Goal: Transaction & Acquisition: Purchase product/service

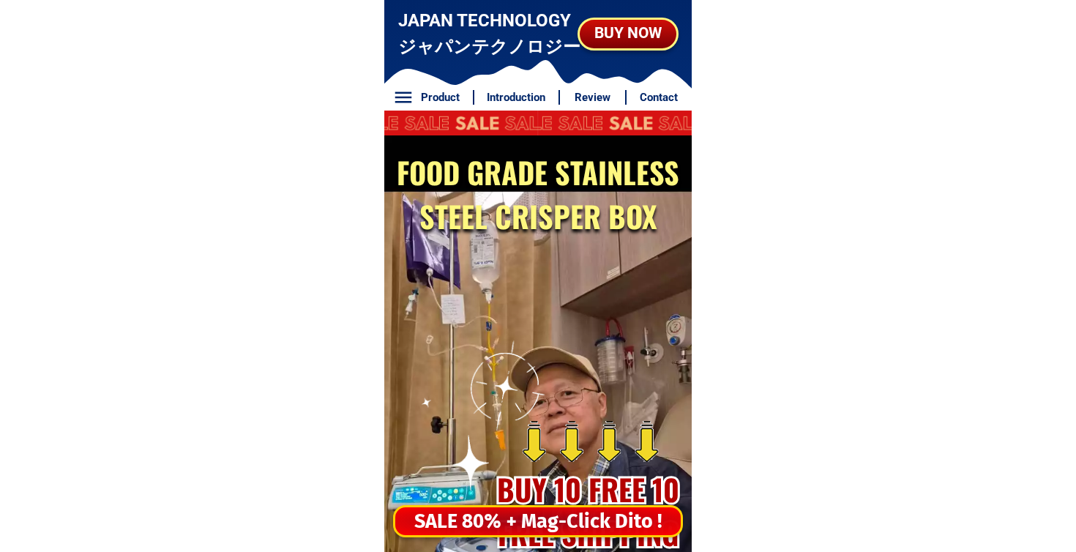
click at [553, 505] on div "SALE 80% + Mag-Click Dito !" at bounding box center [538, 521] width 290 height 32
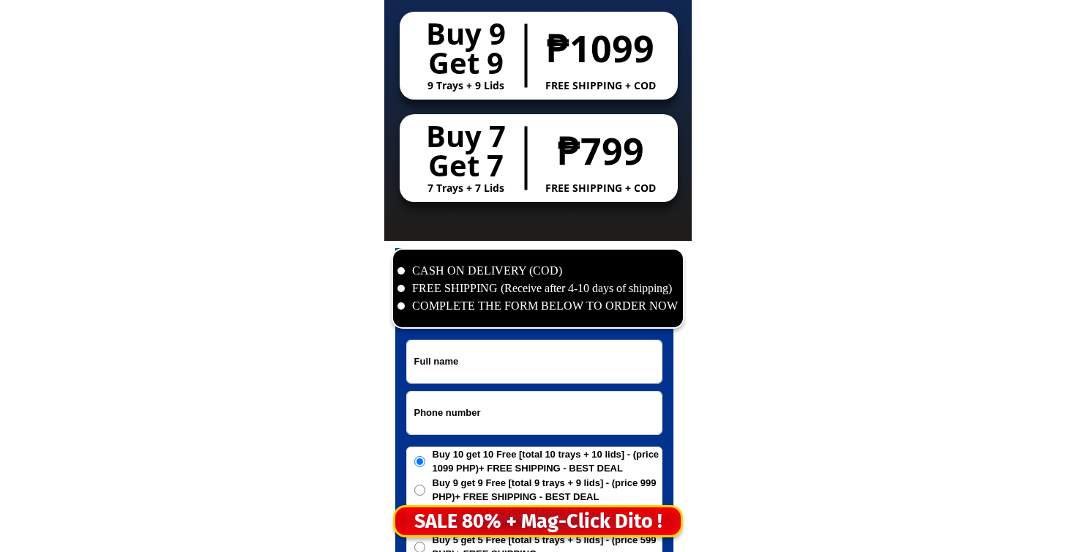
scroll to position [7071, 0]
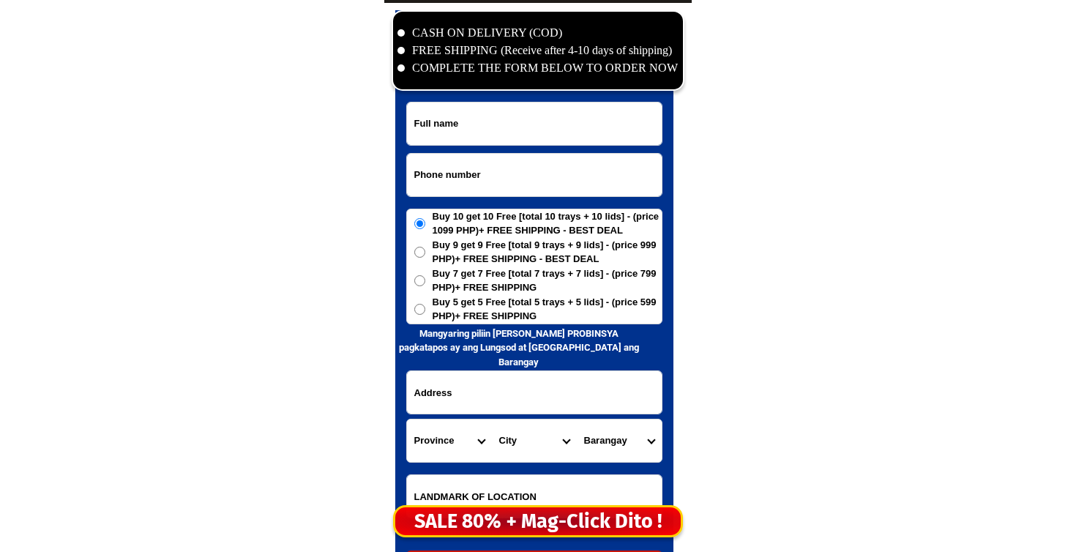
click at [519, 179] on input "Input phone_number" at bounding box center [534, 175] width 255 height 42
paste input "09484061427"
type input "09484061427"
click at [605, 108] on input "Input full_name" at bounding box center [534, 123] width 255 height 42
paste input "PeregrinaM.Genilsa"
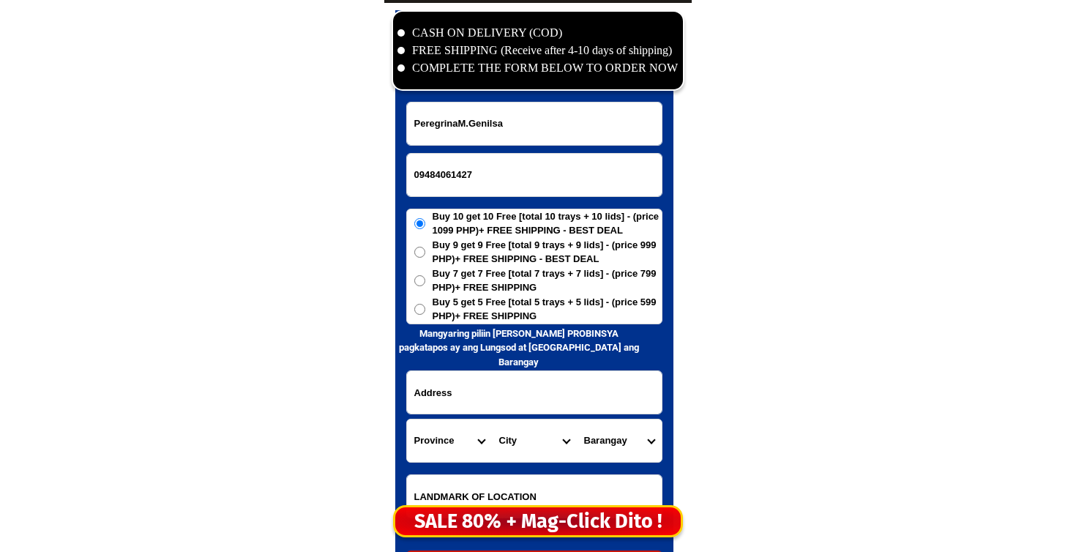
type input "PeregrinaM.Genilsa"
click at [554, 323] on div "Buy 10 get 10 Free [total 10 trays + 10 lids] - (price 1099 PHP)+ FREE SHIPPING…" at bounding box center [534, 267] width 256 height 116
click at [549, 312] on span "Buy 5 get 5 Free [total 5 trays + 5 lids] - (price 599 PHP)+ FREE SHIPPING" at bounding box center [547, 309] width 229 height 29
click at [425, 312] on input "Buy 5 get 5 Free [total 5 trays + 5 lids] - (price 599 PHP)+ FREE SHIPPING" at bounding box center [419, 309] width 11 height 11
radio input "true"
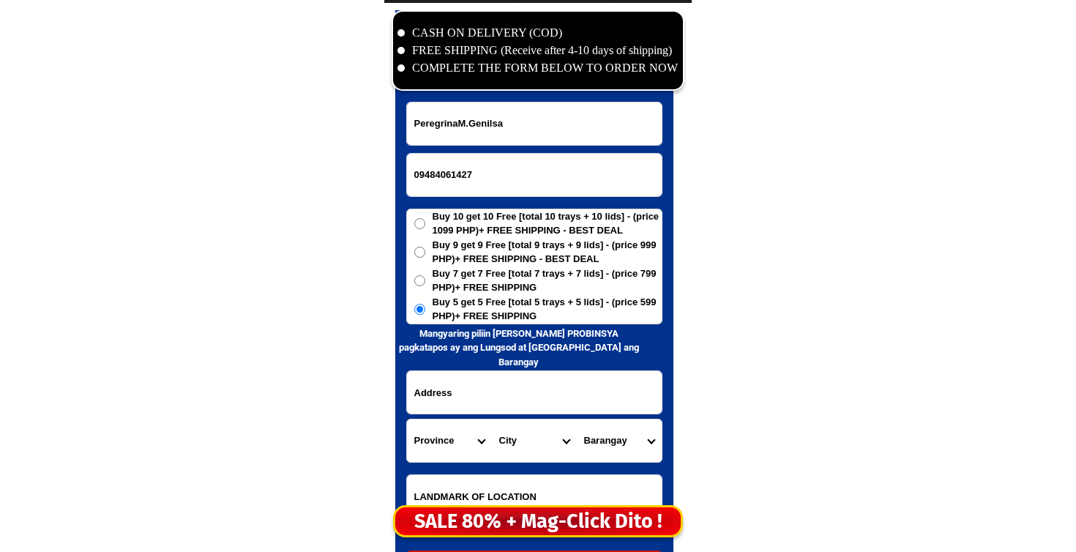
click at [553, 388] on input "Input address" at bounding box center [534, 392] width 255 height 42
paste input "Purok1 Diwan,Mahayag Zamboanga delSur"
type input "Purok1 Diwan,Mahayag Zamboanga delSur"
click at [430, 433] on select "Province [GEOGRAPHIC_DATA] [GEOGRAPHIC_DATA][PERSON_NAME][GEOGRAPHIC_DATA][GEOG…" at bounding box center [449, 440] width 85 height 42
select select "63_427"
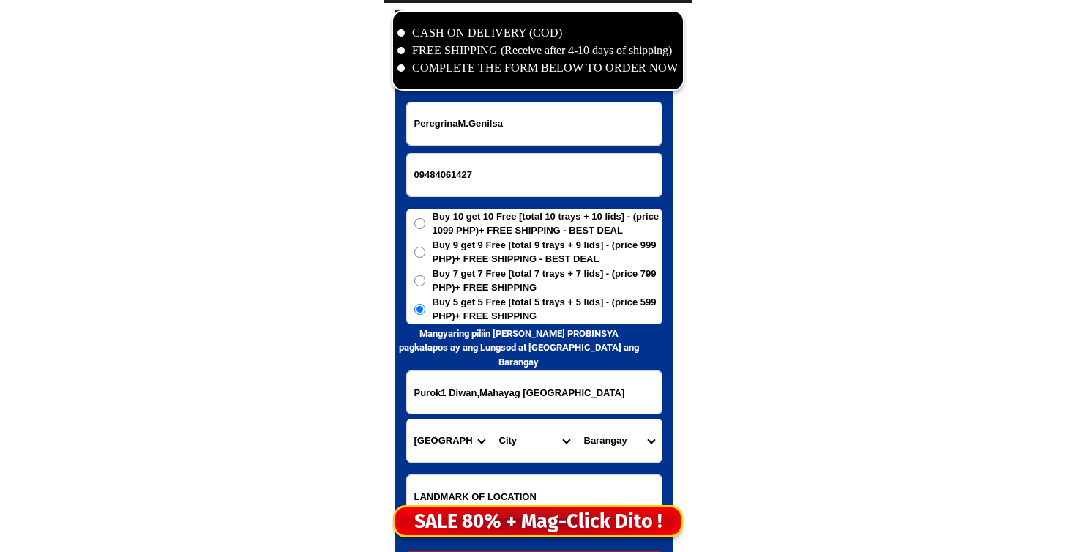
click at [407, 419] on select "Province [GEOGRAPHIC_DATA] [GEOGRAPHIC_DATA][PERSON_NAME][GEOGRAPHIC_DATA][GEOG…" at bounding box center [449, 440] width 85 height 42
click at [523, 449] on select "City Bayog Dimataling Dinas Dumalinao Dumingag Guipos Josefina Kumalarang Laban…" at bounding box center [534, 440] width 85 height 42
select select "63_4279057"
click at [492, 419] on select "City Bayog Dimataling Dinas Dumalinao Dumingag Guipos Josefina Kumalarang Laban…" at bounding box center [534, 440] width 85 height 42
click at [601, 433] on select "Barangay Bag-ong balamban Bag-ong dalaguete Boniao Delusom Diwan Guripan Kaanga…" at bounding box center [619, 440] width 85 height 42
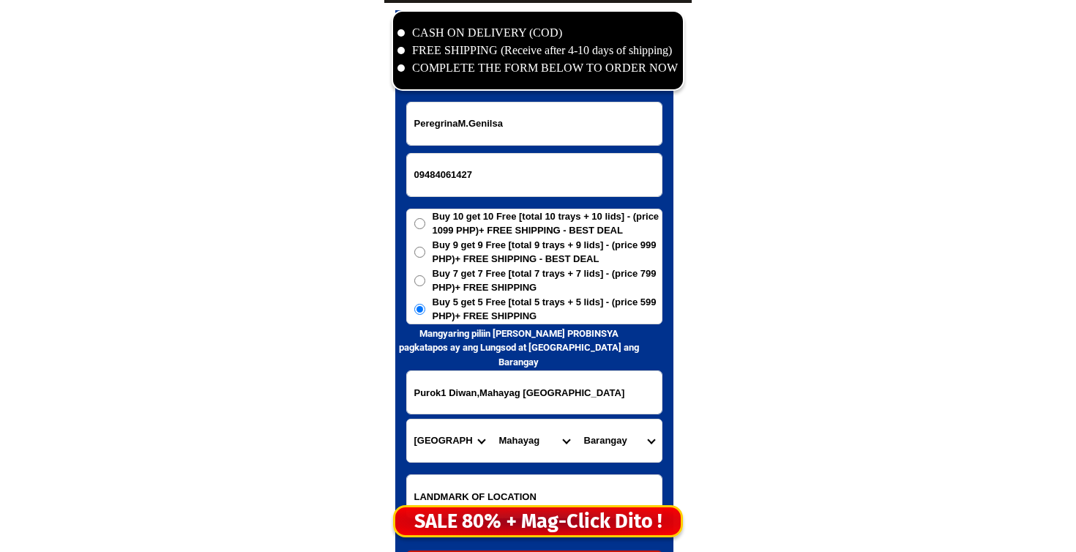
select select "63_42790579742"
click at [577, 419] on select "Barangay Bag-ong balamban Bag-ong dalaguete Boniao Delusom Diwan Guripan Kaanga…" at bounding box center [619, 440] width 85 height 42
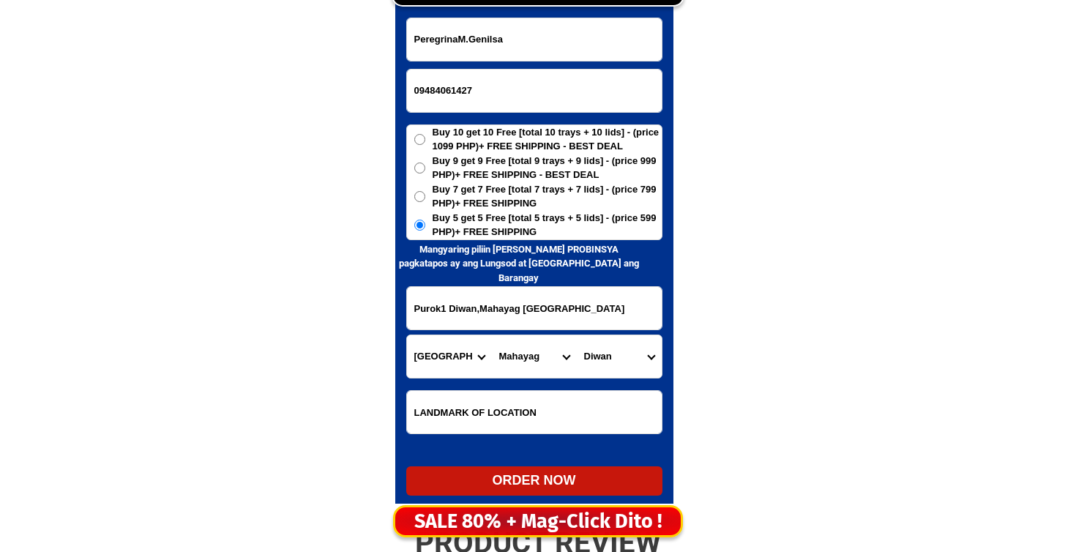
scroll to position [7157, 0]
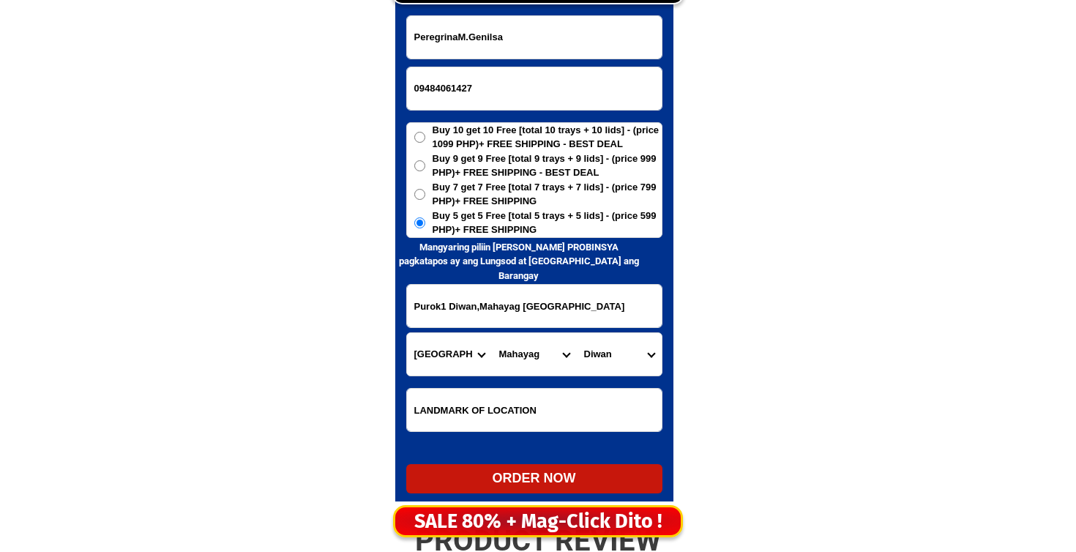
click at [591, 487] on div "ORDER NOW" at bounding box center [534, 478] width 256 height 20
radio input "true"
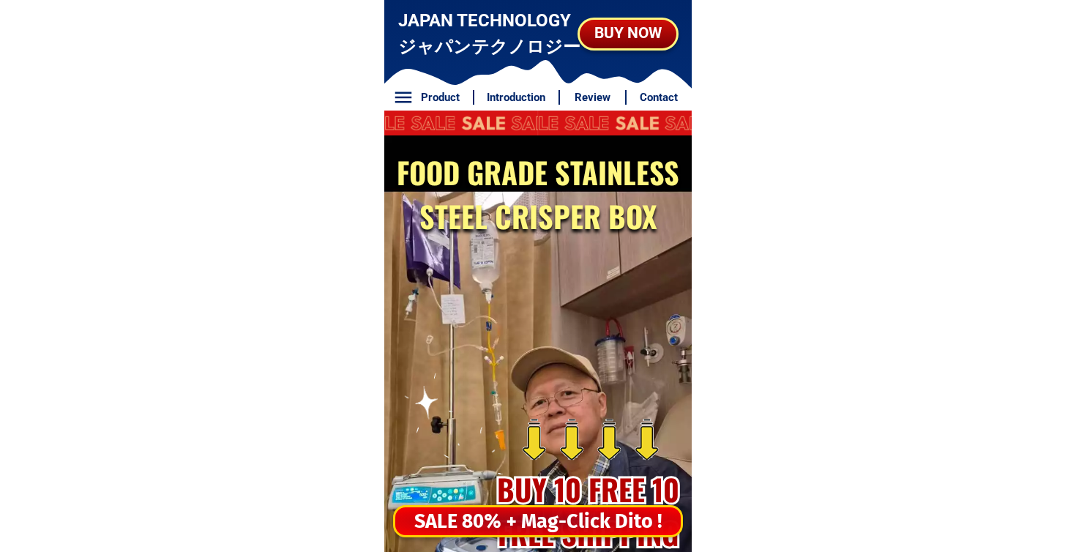
click at [556, 505] on div "SALE 80% + Mag-Click Dito !" at bounding box center [538, 521] width 290 height 32
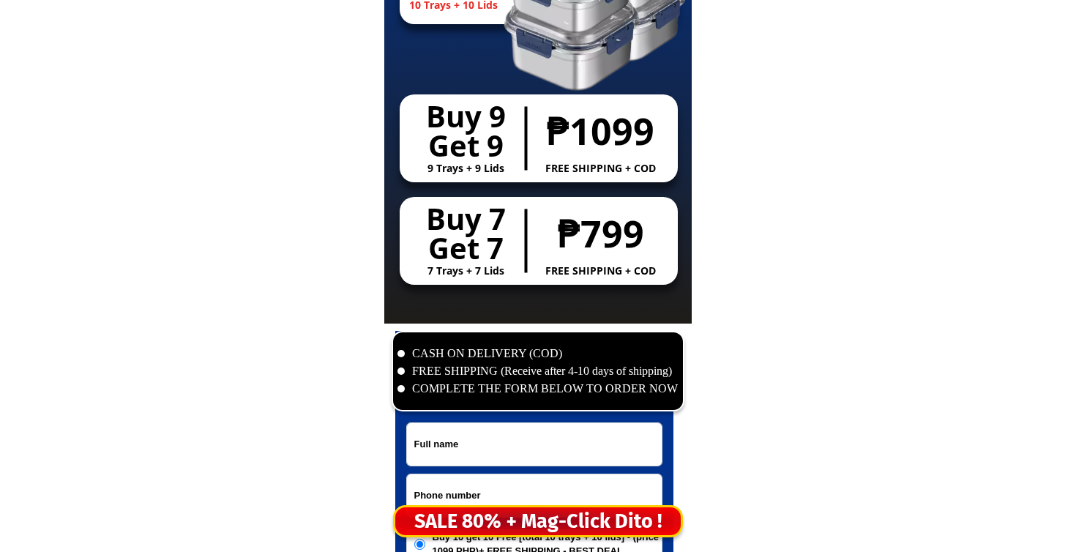
scroll to position [7071, 0]
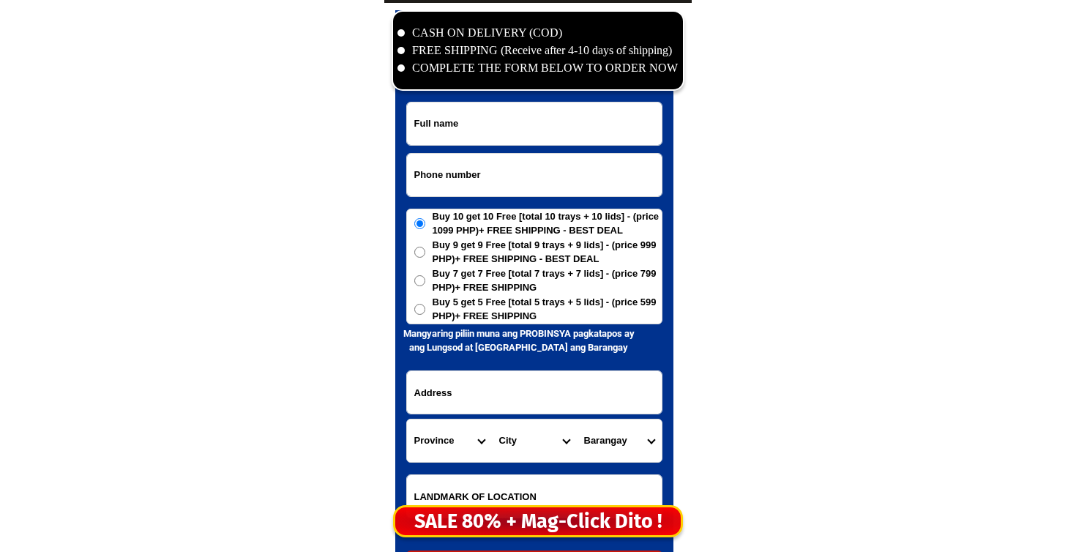
click at [469, 171] on input "Input phone_number" at bounding box center [534, 175] width 255 height 42
paste input "0985 305 0343"
type input "0985 305 0343"
click at [466, 108] on input "Input full_name" at bounding box center [534, 123] width 255 height 42
paste input "Ludina p Tapik"
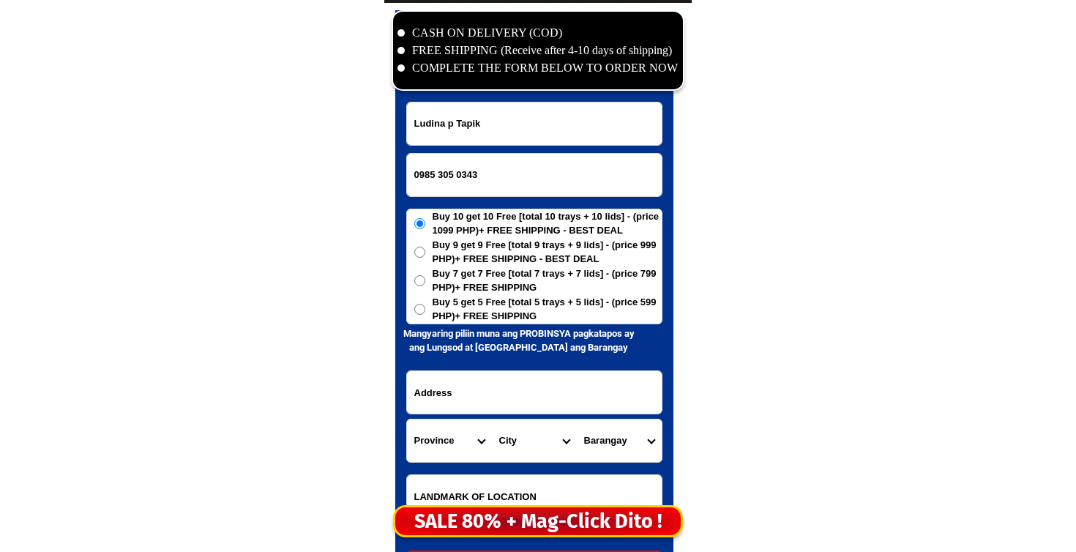
type input "Ludina p Tapik"
click at [509, 315] on span "Buy 5 get 5 Free [total 5 trays + 5 lids] - (price 599 PHP)+ FREE SHIPPING" at bounding box center [547, 309] width 229 height 29
click at [425, 315] on input "Buy 5 get 5 Free [total 5 trays + 5 lids] - (price 599 PHP)+ FREE SHIPPING" at bounding box center [419, 309] width 11 height 11
radio input "true"
click at [517, 401] on input "Input address" at bounding box center [534, 392] width 255 height 42
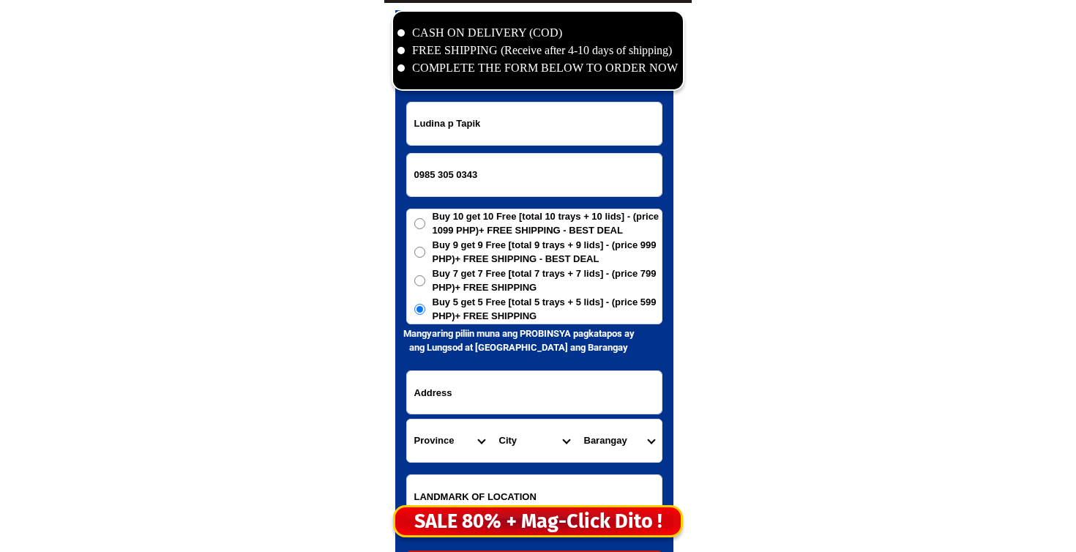
paste input "mpas ual stuppet maytigbi. Brgy [GEOGRAPHIC_DATA][PERSON_NAME][GEOGRAPHIC_DATA]"
type input "mpas ual stuppet maytigbi. Brgy [GEOGRAPHIC_DATA][PERSON_NAME][GEOGRAPHIC_DATA]"
click at [443, 438] on select "Province [GEOGRAPHIC_DATA] [GEOGRAPHIC_DATA][PERSON_NAME][GEOGRAPHIC_DATA][GEOG…" at bounding box center [449, 440] width 85 height 42
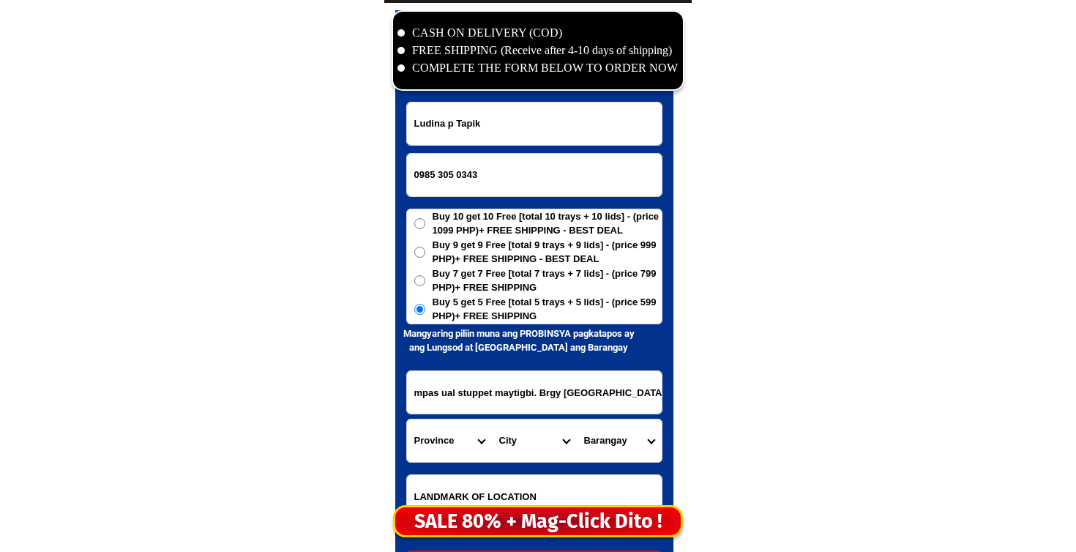
select select "63_993"
click at [407, 419] on select "Province [GEOGRAPHIC_DATA] [GEOGRAPHIC_DATA][PERSON_NAME][GEOGRAPHIC_DATA][GEOG…" at bounding box center [449, 440] width 85 height 42
click at [510, 441] on select "City Angono Antipolo-city [GEOGRAPHIC_DATA] [GEOGRAPHIC_DATA] [GEOGRAPHIC_DATA]…" at bounding box center [534, 440] width 85 height 42
select select "63_9937078"
click at [492, 419] on select "City Angono Antipolo-city [GEOGRAPHIC_DATA] [GEOGRAPHIC_DATA] [GEOGRAPHIC_DATA]…" at bounding box center [534, 440] width 85 height 42
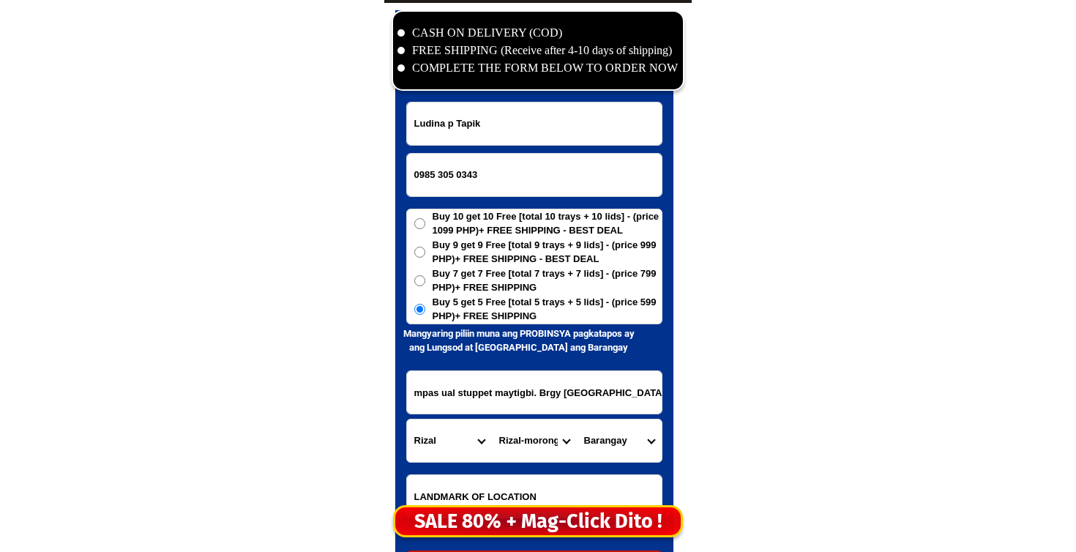
click at [616, 433] on select "Barangay Bombongan Can-cal-lan (caniogan-[PERSON_NAME]-lanang) Lagundi Maybanca…" at bounding box center [619, 440] width 85 height 42
select select "63_99370788916"
click at [577, 419] on select "Barangay Bombongan Can-cal-lan (caniogan-[PERSON_NAME]-lanang) Lagundi Maybanca…" at bounding box center [619, 440] width 85 height 42
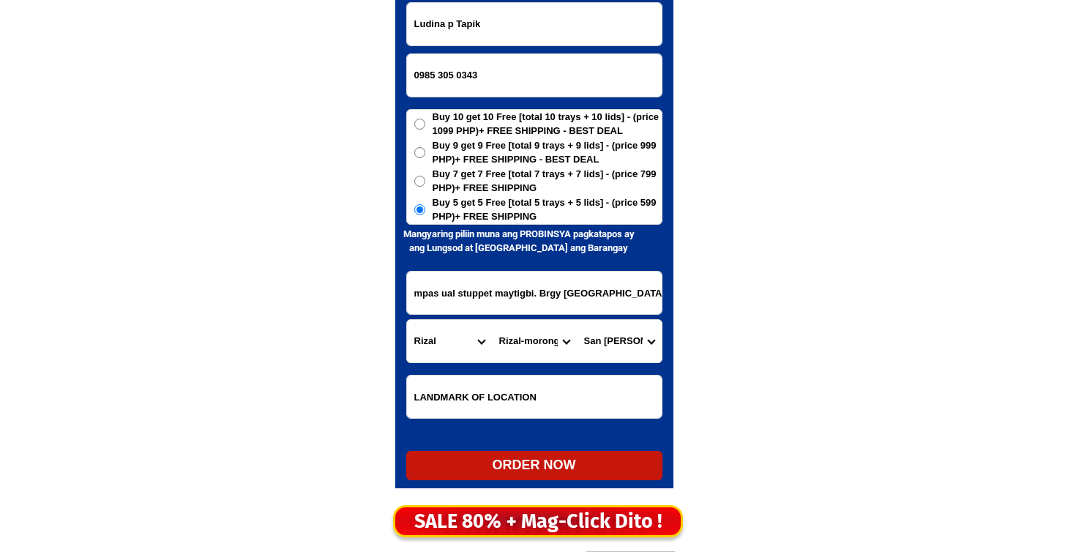
scroll to position [7171, 0]
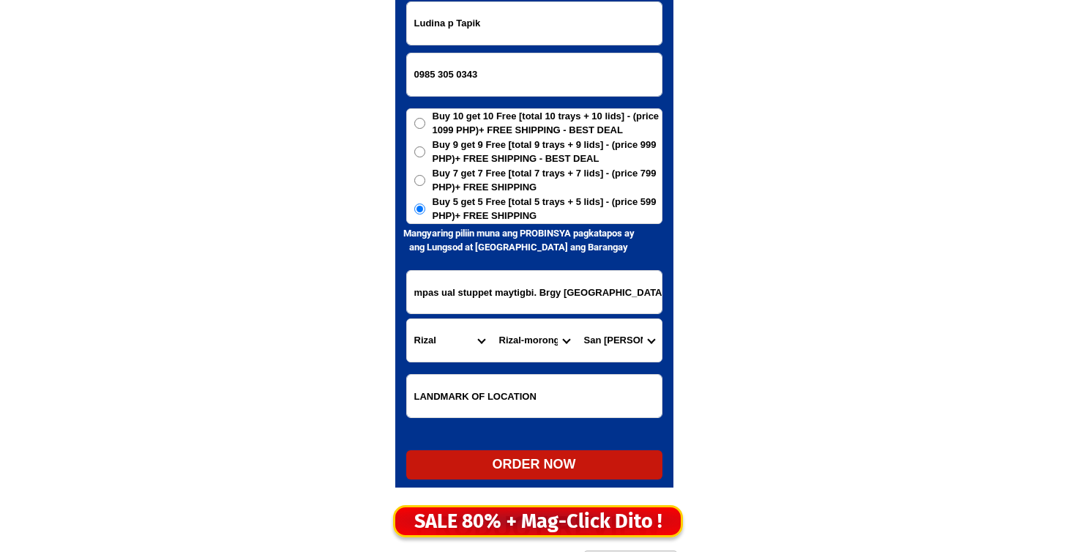
click at [554, 477] on div "ORDER NOW" at bounding box center [534, 464] width 256 height 29
click at [544, 455] on div "ORDER NOW" at bounding box center [534, 465] width 256 height 20
click at [543, 452] on div "ORDER NOW" at bounding box center [534, 464] width 256 height 29
radio input "true"
click at [454, 64] on input "0985 305 0343" at bounding box center [534, 74] width 255 height 42
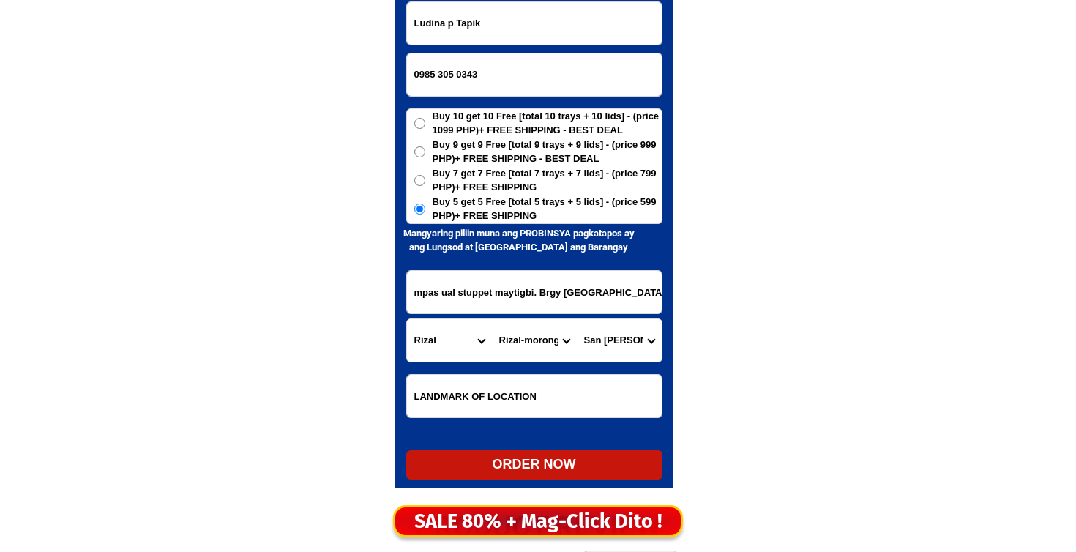
click at [455, 81] on input "0985 305 0343" at bounding box center [534, 74] width 255 height 42
click at [456, 78] on input "0985 305 0343" at bounding box center [534, 74] width 255 height 42
click at [441, 76] on input "0985 3050343" at bounding box center [534, 74] width 255 height 42
click at [438, 75] on input "0985 3050343" at bounding box center [534, 74] width 255 height 42
type input "09853050343"
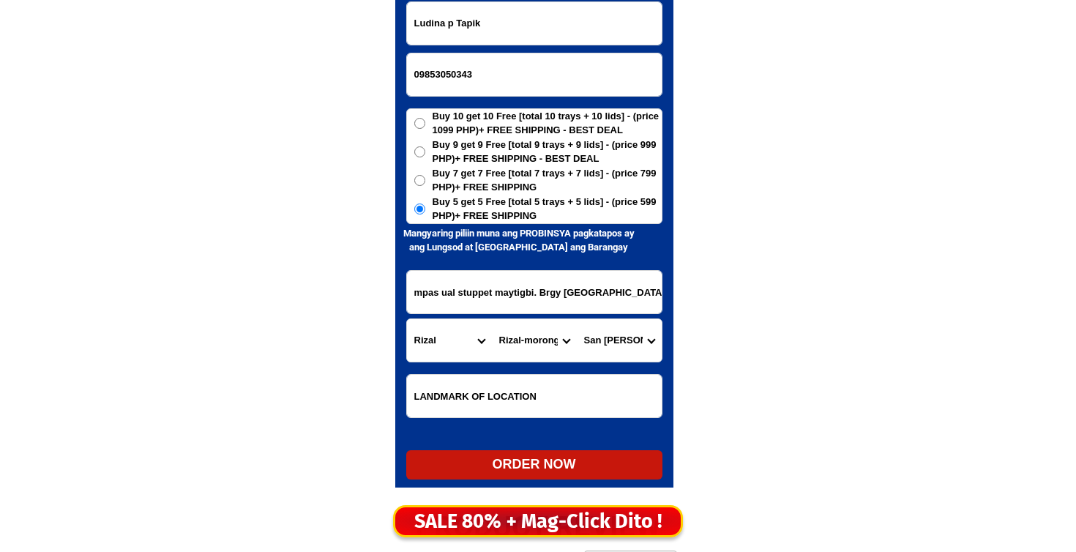
click at [482, 467] on div "ORDER NOW" at bounding box center [534, 465] width 256 height 20
radio input "true"
